Goal: Information Seeking & Learning: Compare options

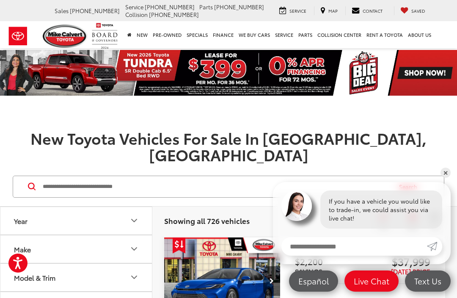
click at [153, 176] on input "Search by Make, Model, or Keyword" at bounding box center [216, 186] width 349 height 20
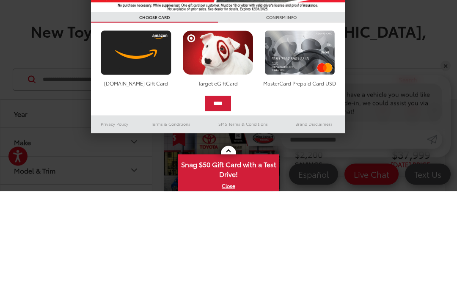
click at [136, 95] on div at bounding box center [228, 149] width 457 height 298
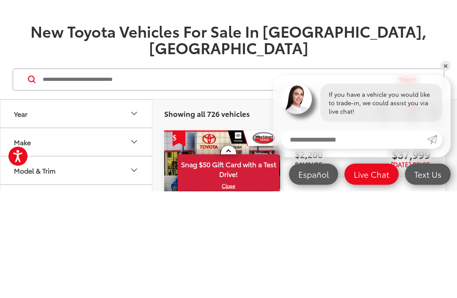
scroll to position [107, 0]
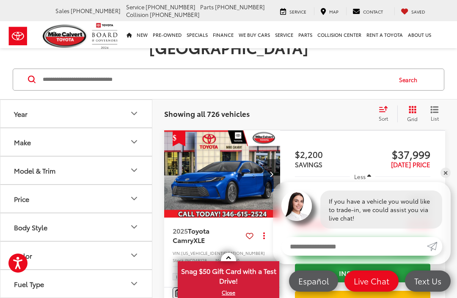
click at [131, 108] on icon "Year" at bounding box center [134, 113] width 10 height 10
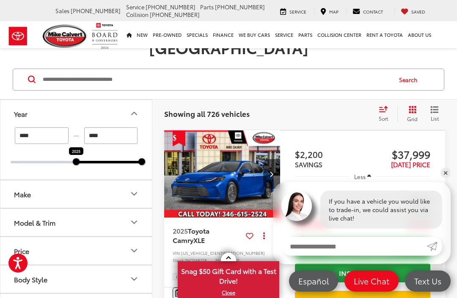
type input "****"
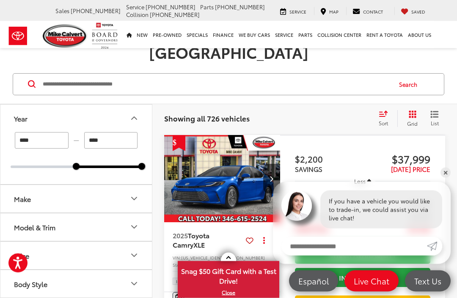
scroll to position [102, 0]
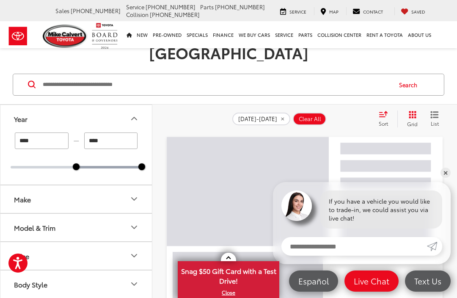
click at [103, 185] on button "Make" at bounding box center [76, 198] width 152 height 27
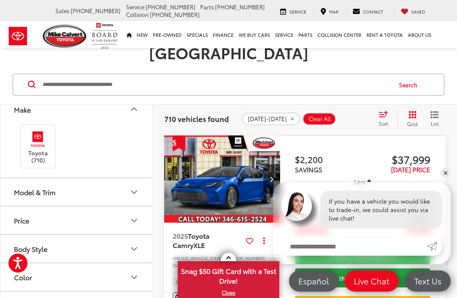
scroll to position [91, 0]
click at [34, 128] on img at bounding box center [37, 138] width 23 height 20
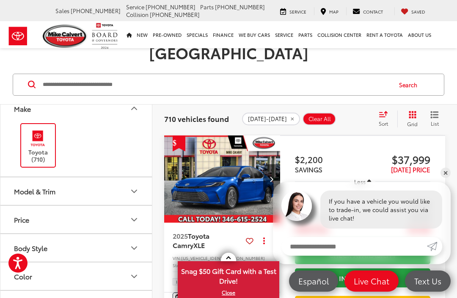
click at [135, 186] on icon "Model & Trim" at bounding box center [134, 191] width 10 height 10
